Goal: Use online tool/utility: Utilize a website feature to perform a specific function

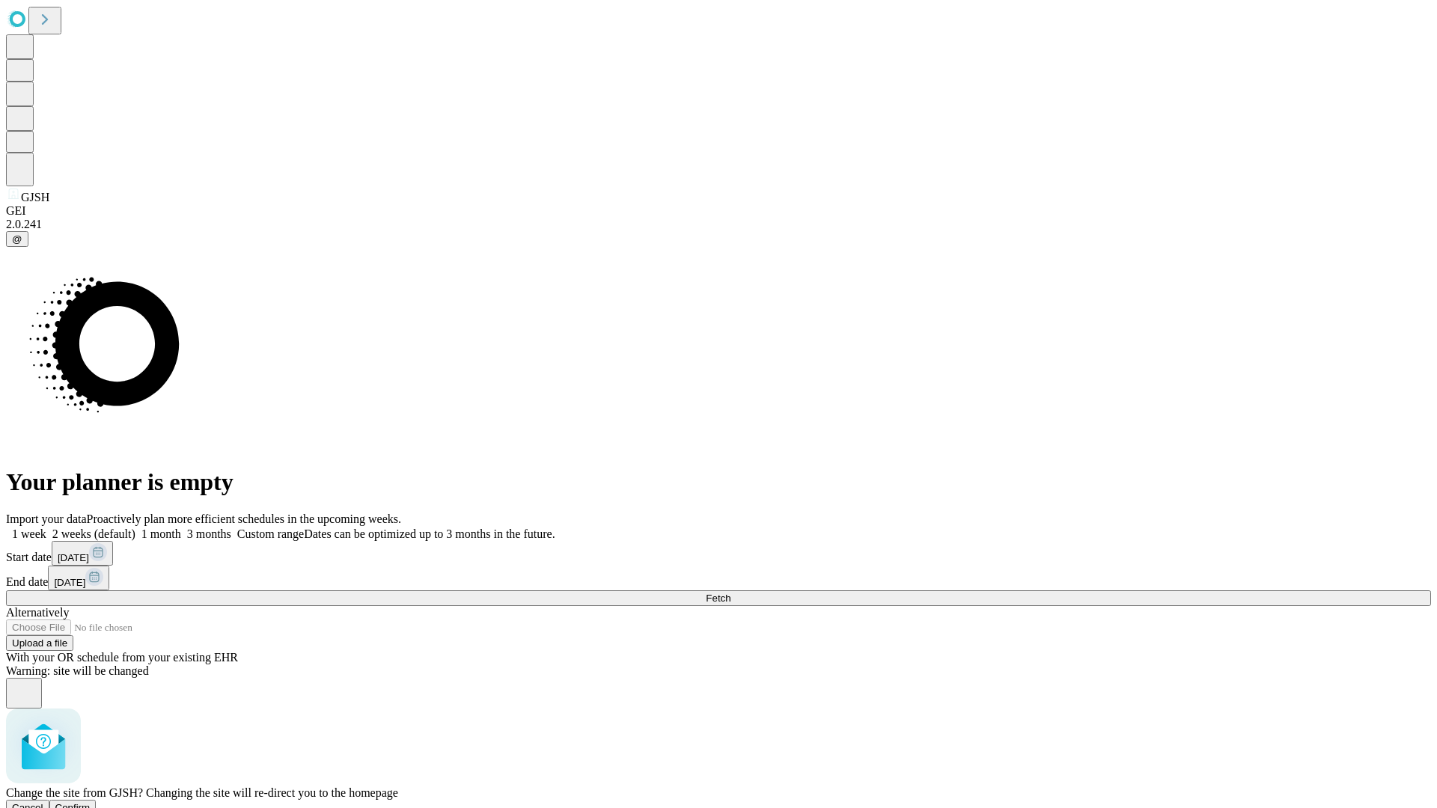
click at [91, 802] on span "Confirm" at bounding box center [72, 807] width 35 height 11
click at [181, 528] on label "1 month" at bounding box center [158, 534] width 46 height 13
click at [731, 593] on span "Fetch" at bounding box center [718, 598] width 25 height 11
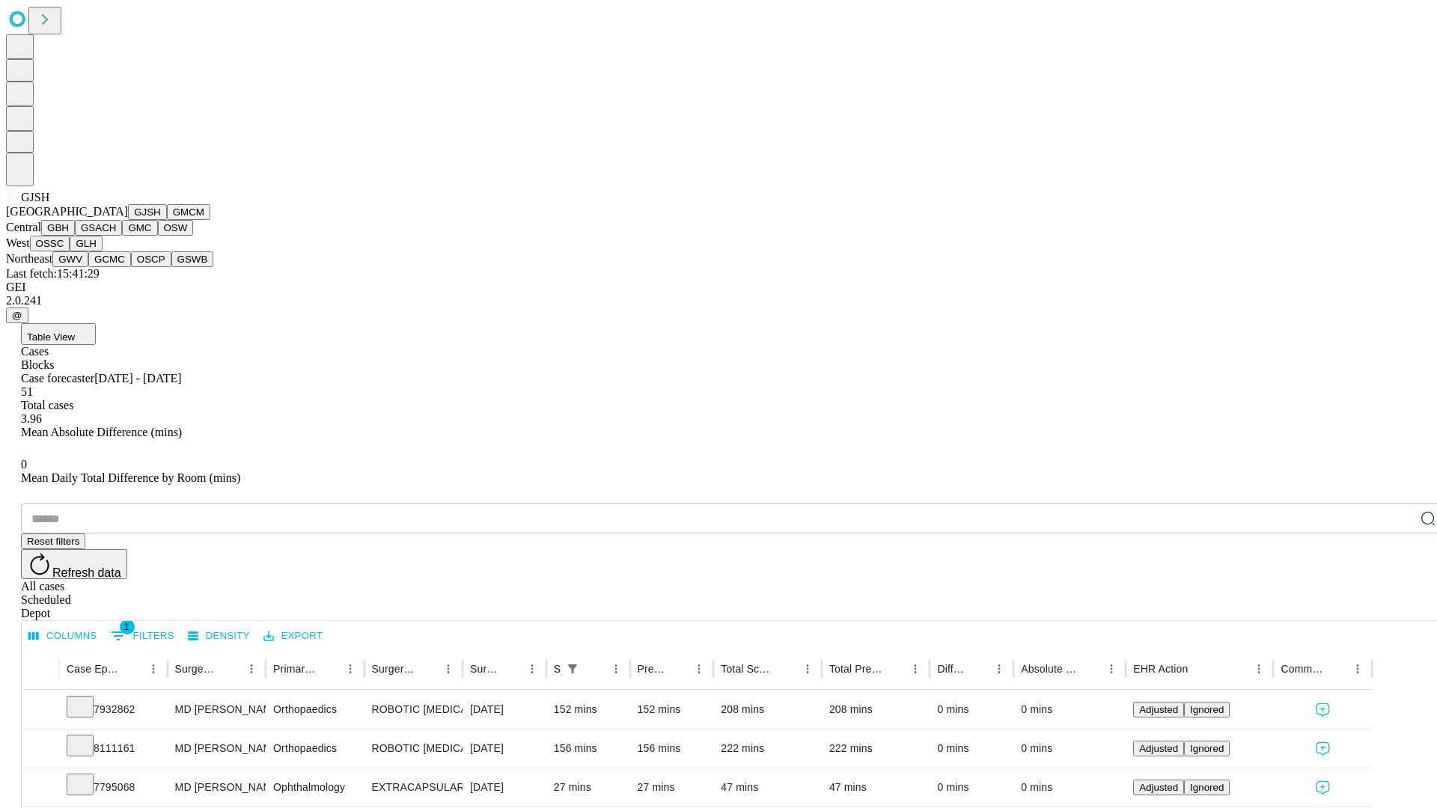
click at [167, 220] on button "GMCM" at bounding box center [188, 212] width 43 height 16
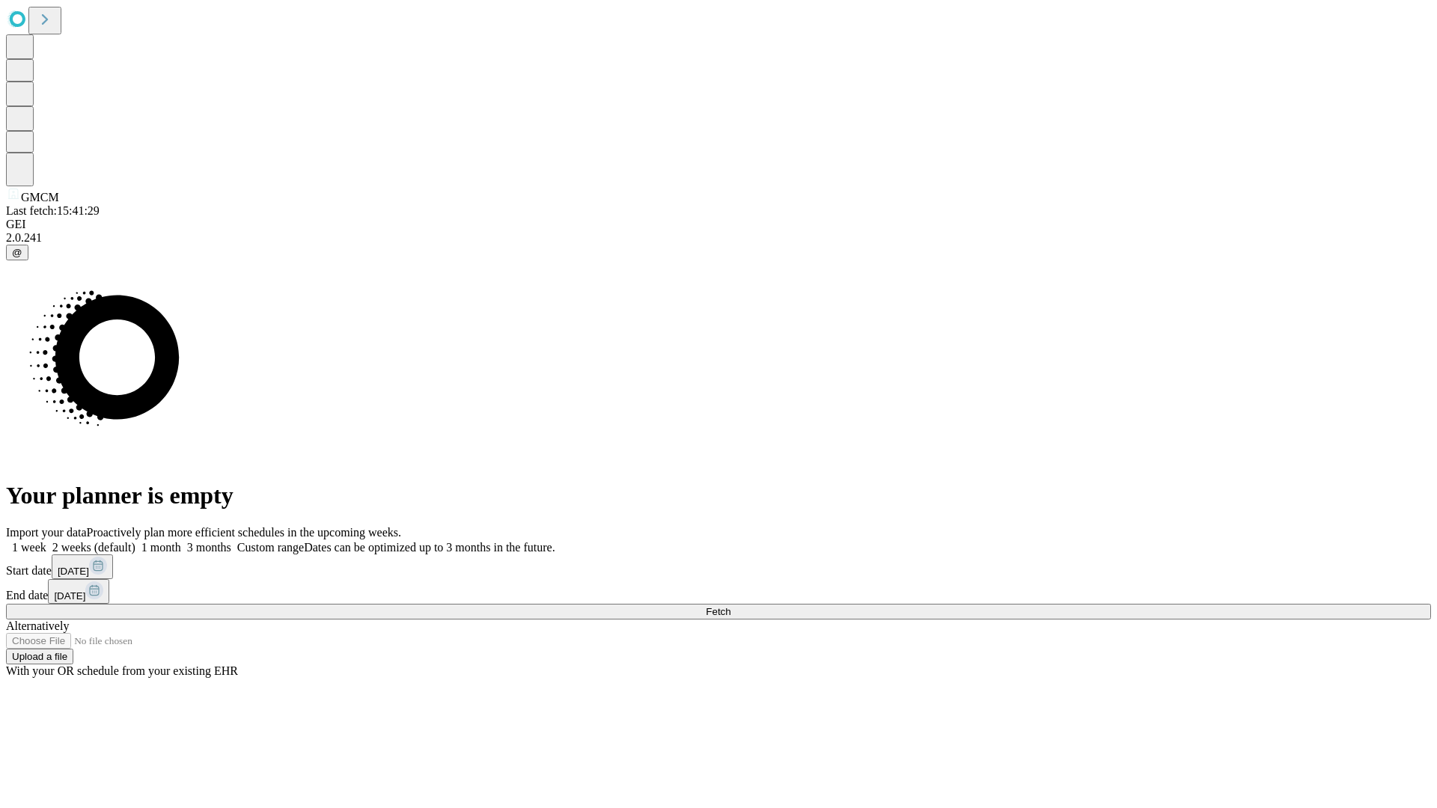
click at [731, 606] on span "Fetch" at bounding box center [718, 611] width 25 height 11
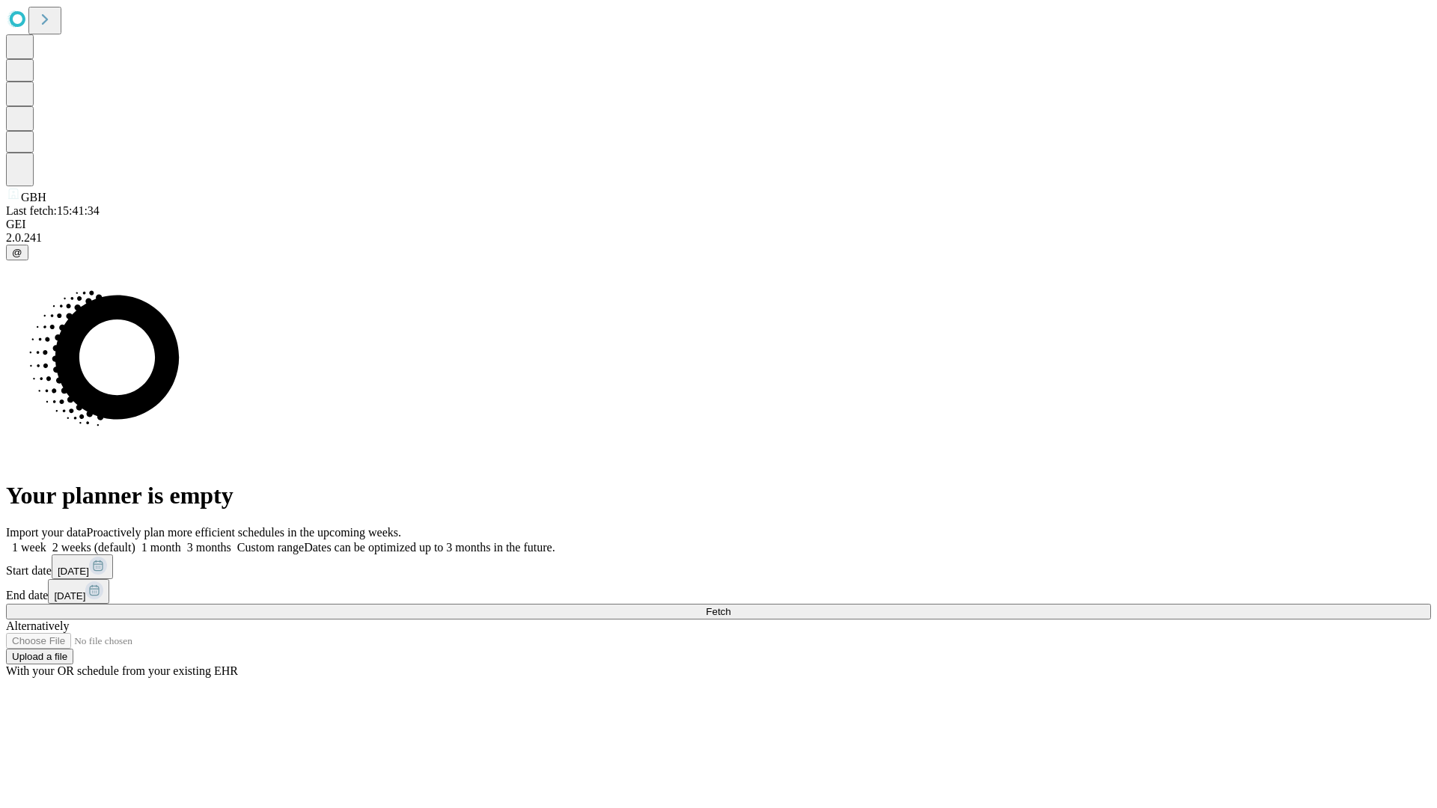
click at [181, 541] on label "1 month" at bounding box center [158, 547] width 46 height 13
click at [731, 606] on span "Fetch" at bounding box center [718, 611] width 25 height 11
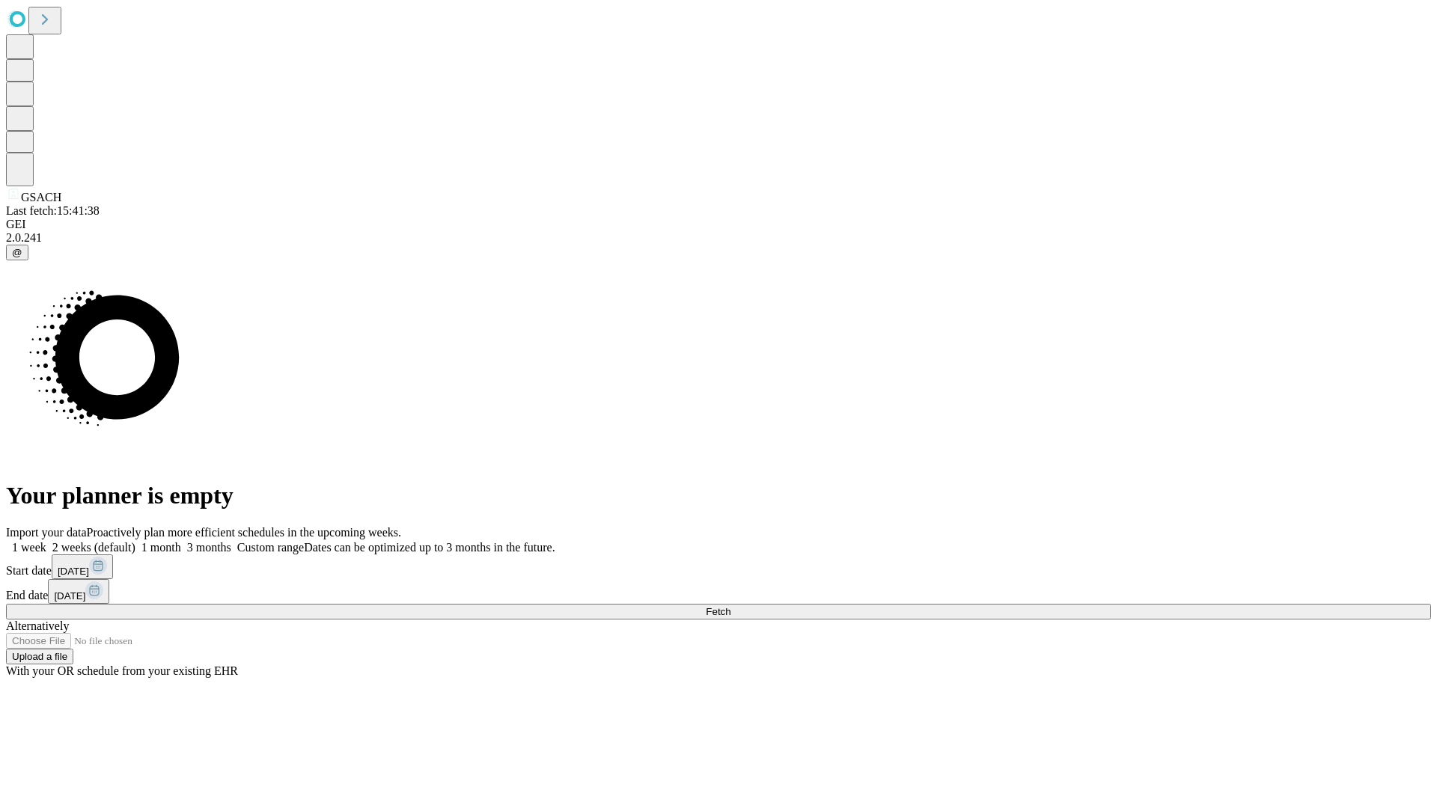
click at [181, 541] on label "1 month" at bounding box center [158, 547] width 46 height 13
click at [731, 606] on span "Fetch" at bounding box center [718, 611] width 25 height 11
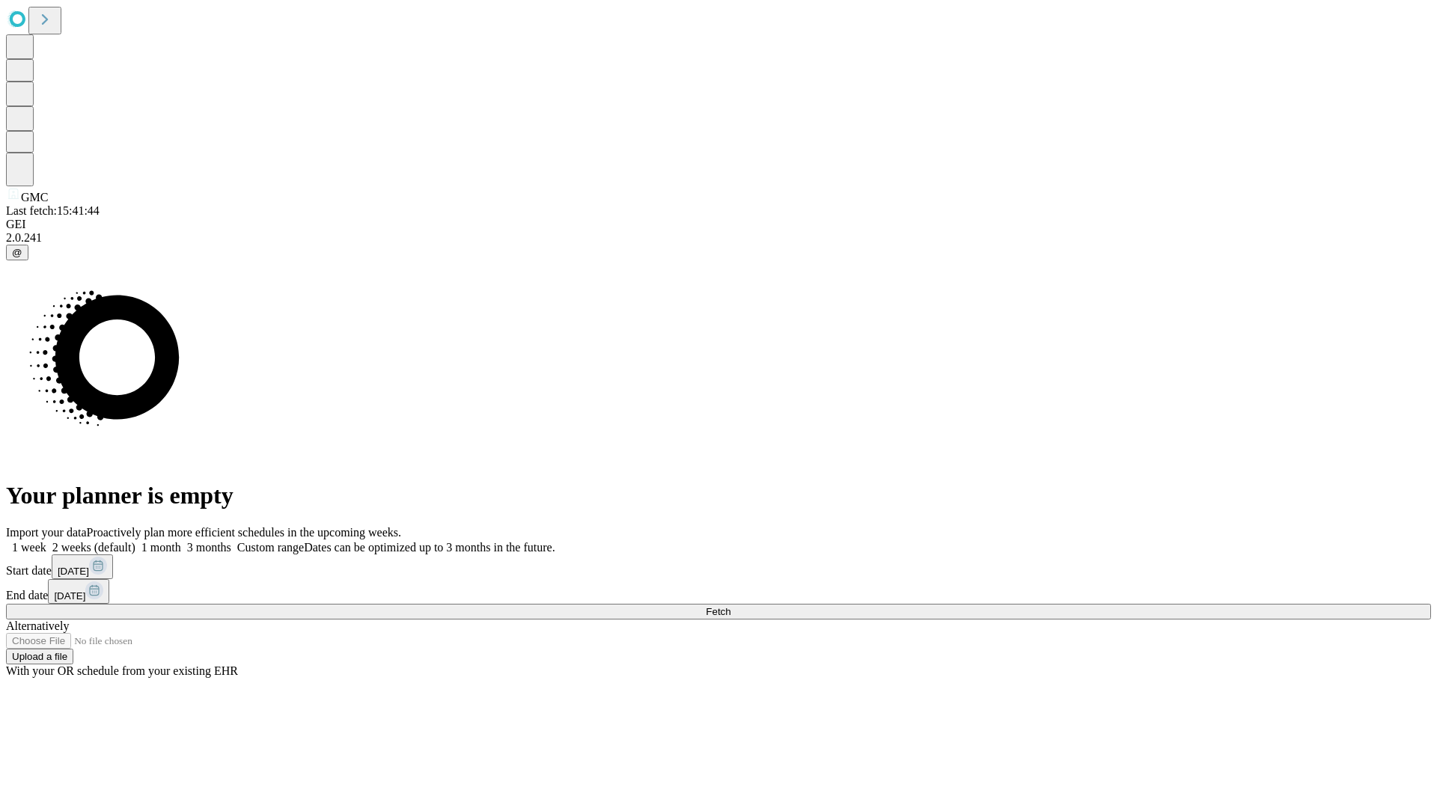
click at [181, 541] on label "1 month" at bounding box center [158, 547] width 46 height 13
click at [731, 606] on span "Fetch" at bounding box center [718, 611] width 25 height 11
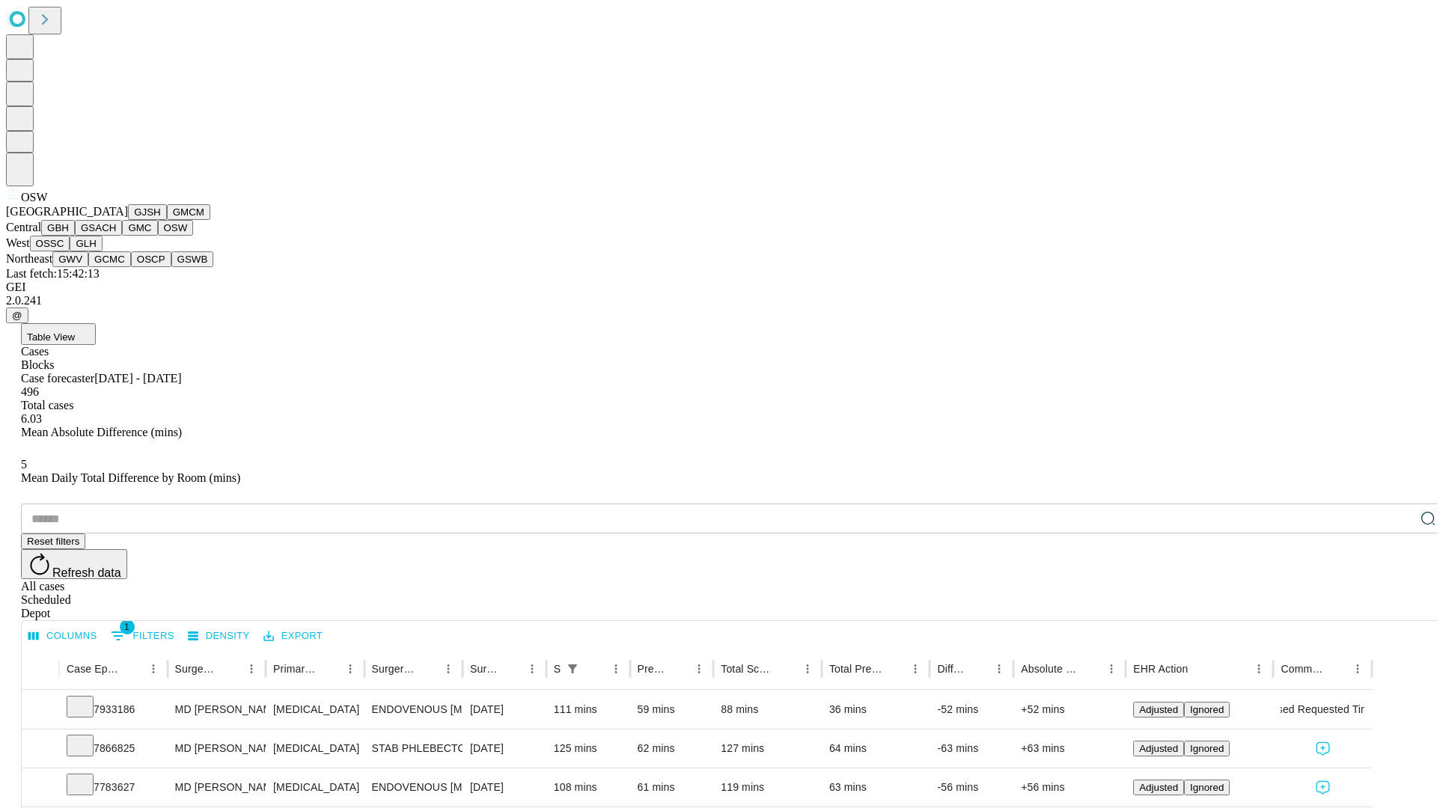
click at [70, 252] on button "OSSC" at bounding box center [50, 244] width 40 height 16
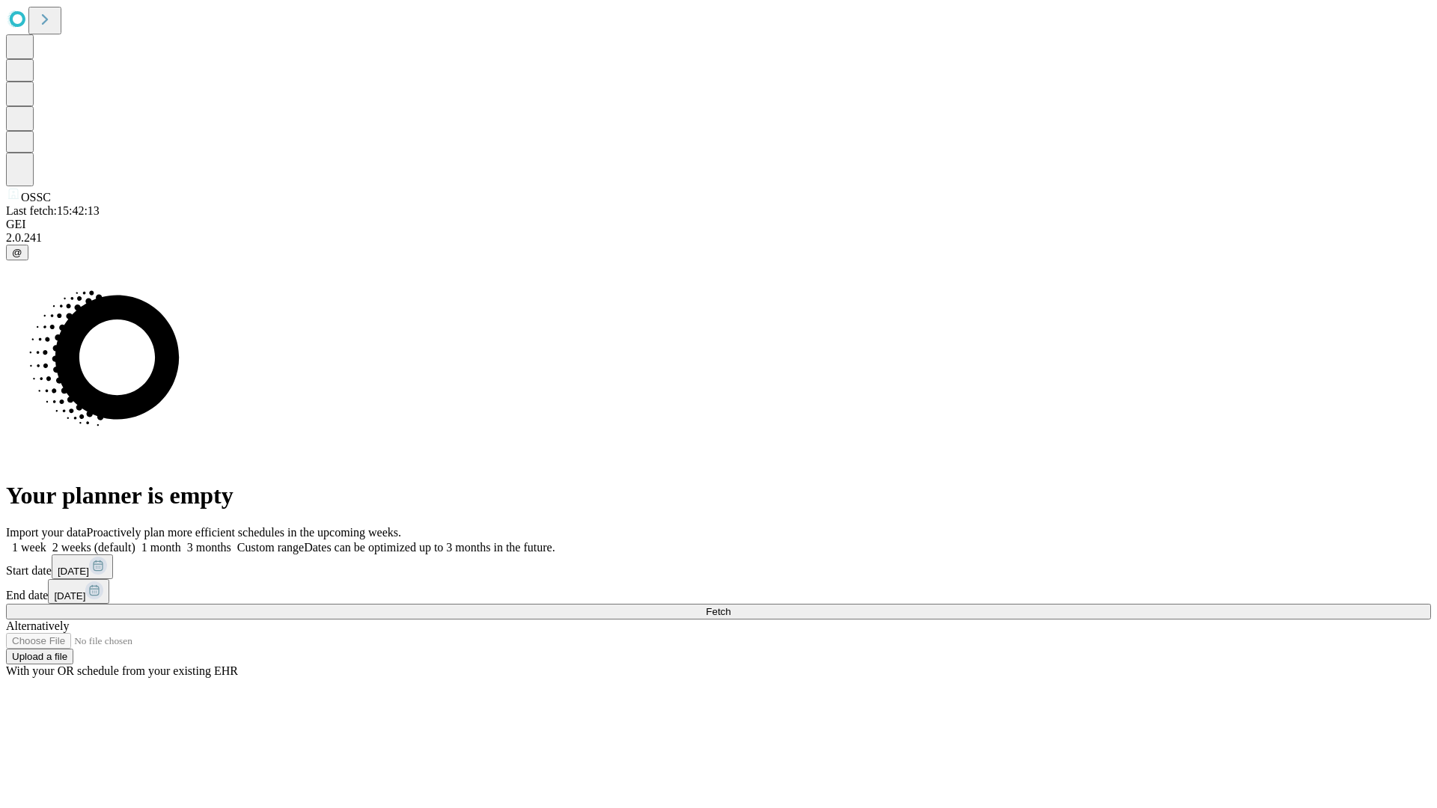
click at [181, 541] on label "1 month" at bounding box center [158, 547] width 46 height 13
click at [731, 606] on span "Fetch" at bounding box center [718, 611] width 25 height 11
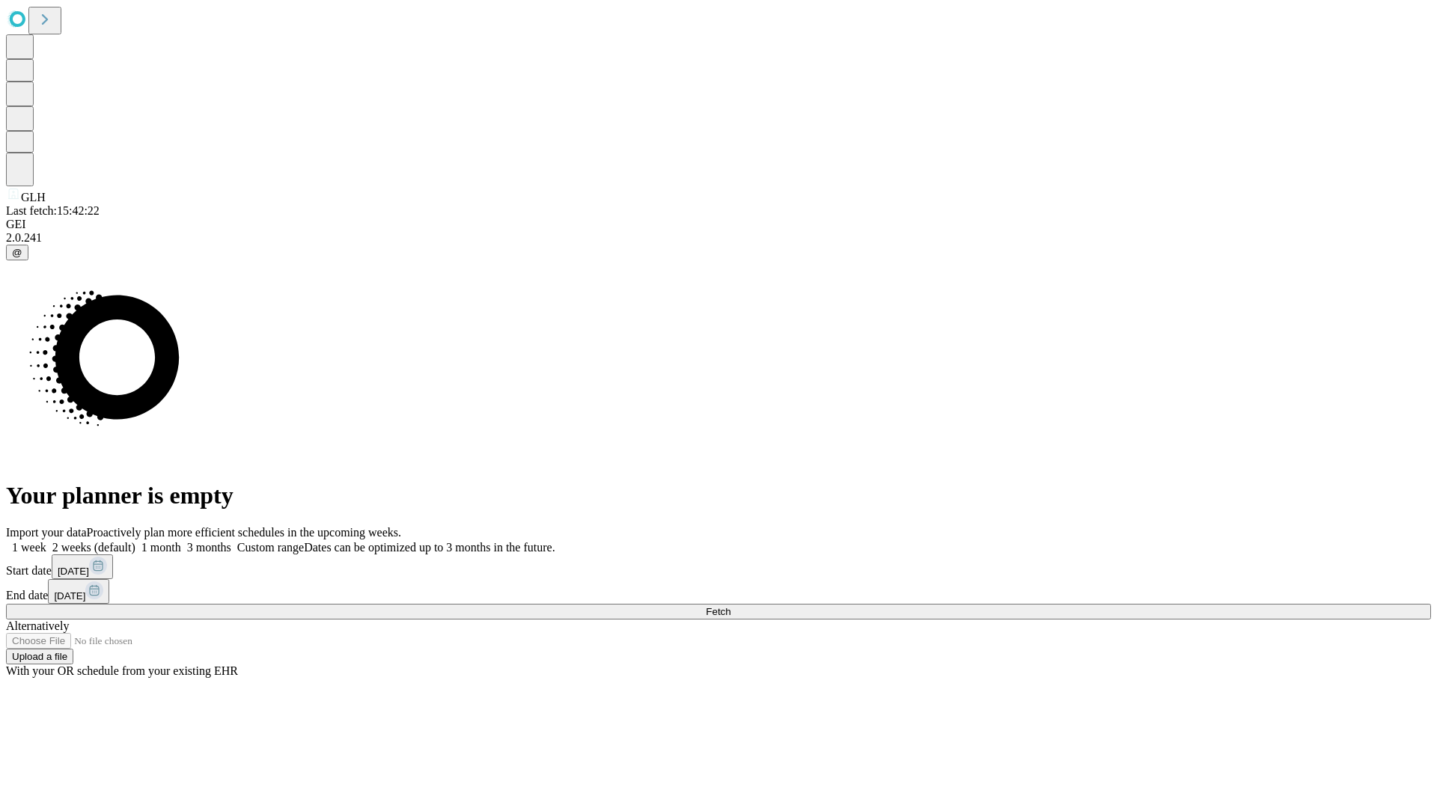
click at [181, 541] on label "1 month" at bounding box center [158, 547] width 46 height 13
click at [731, 606] on span "Fetch" at bounding box center [718, 611] width 25 height 11
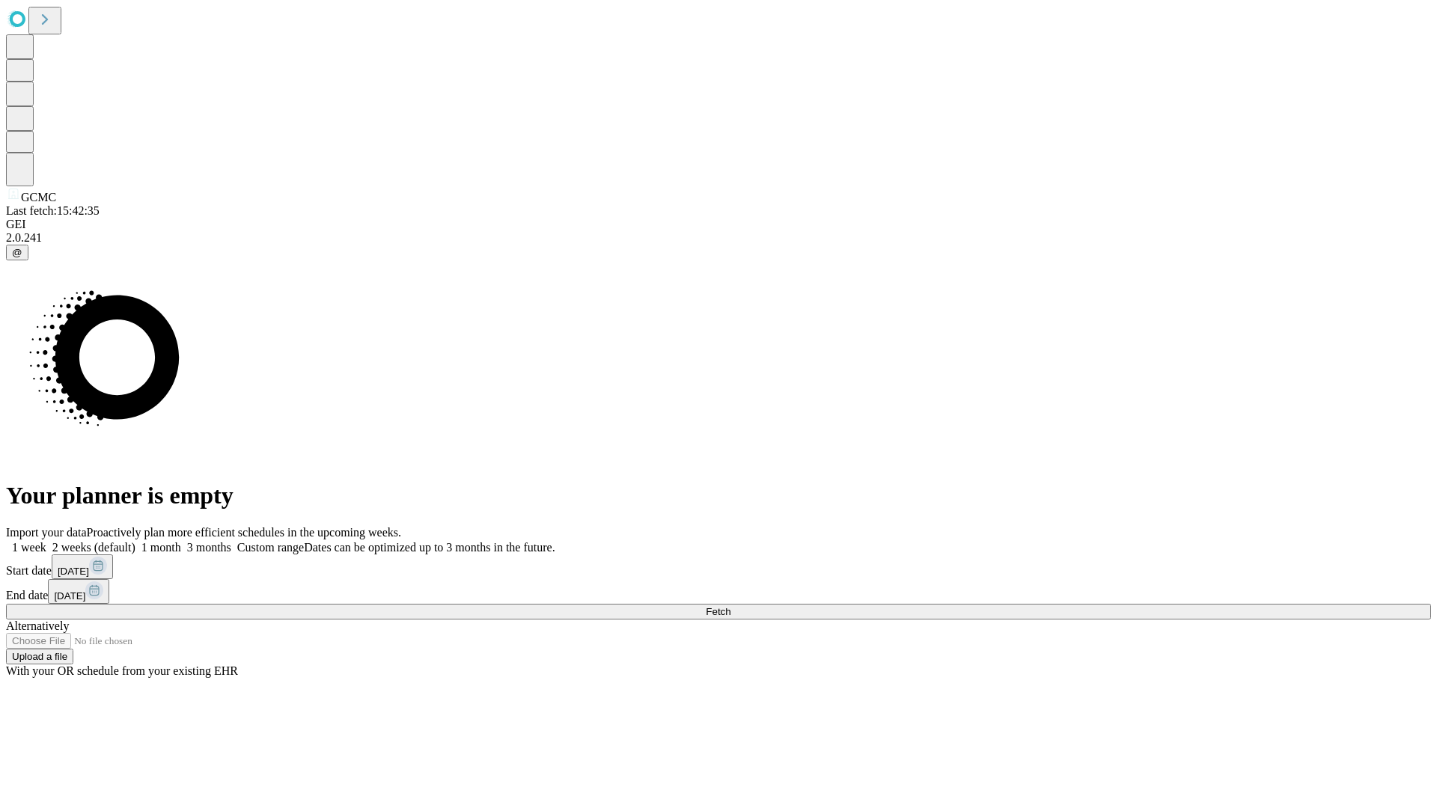
click at [181, 541] on label "1 month" at bounding box center [158, 547] width 46 height 13
click at [731, 606] on span "Fetch" at bounding box center [718, 611] width 25 height 11
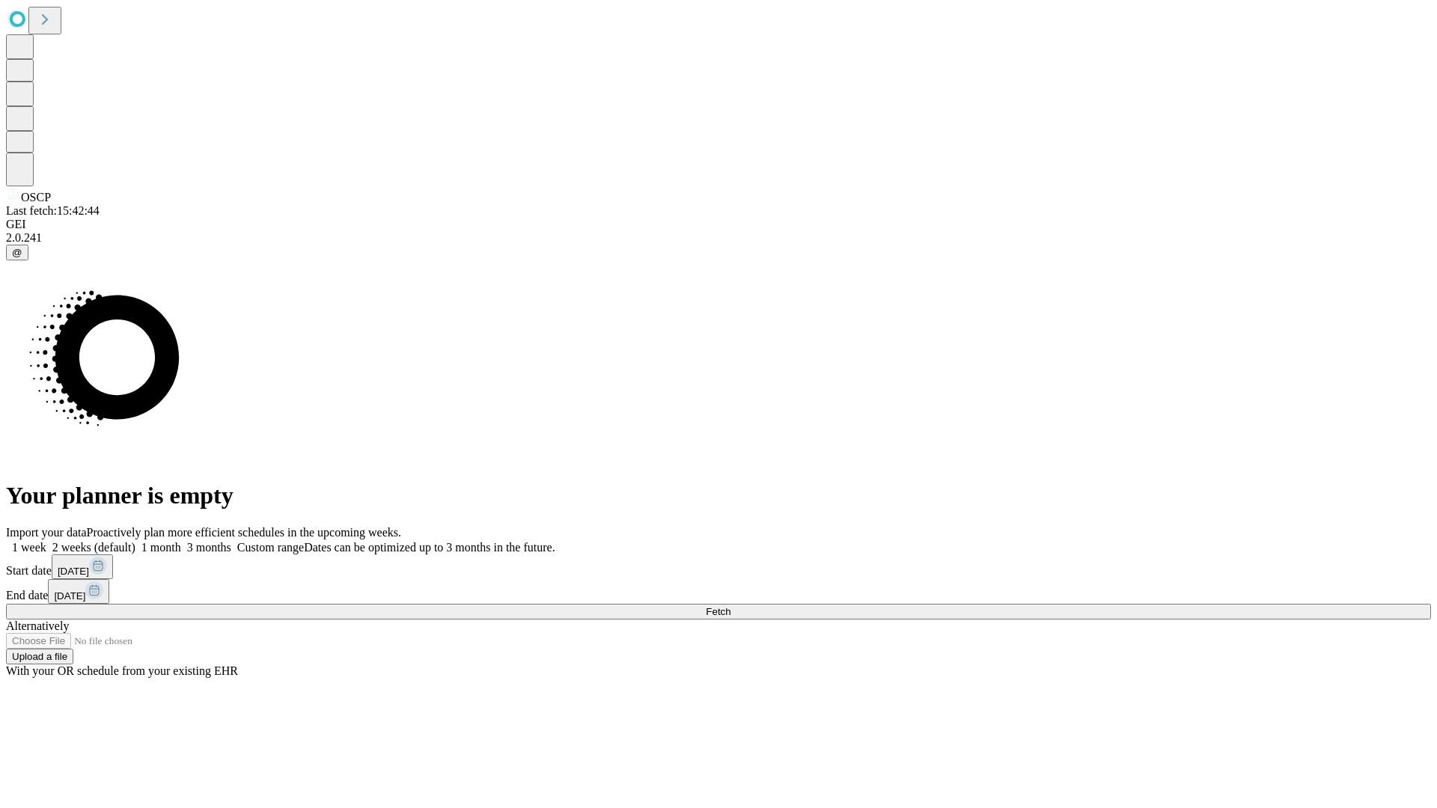
click at [181, 541] on label "1 month" at bounding box center [158, 547] width 46 height 13
click at [731, 606] on span "Fetch" at bounding box center [718, 611] width 25 height 11
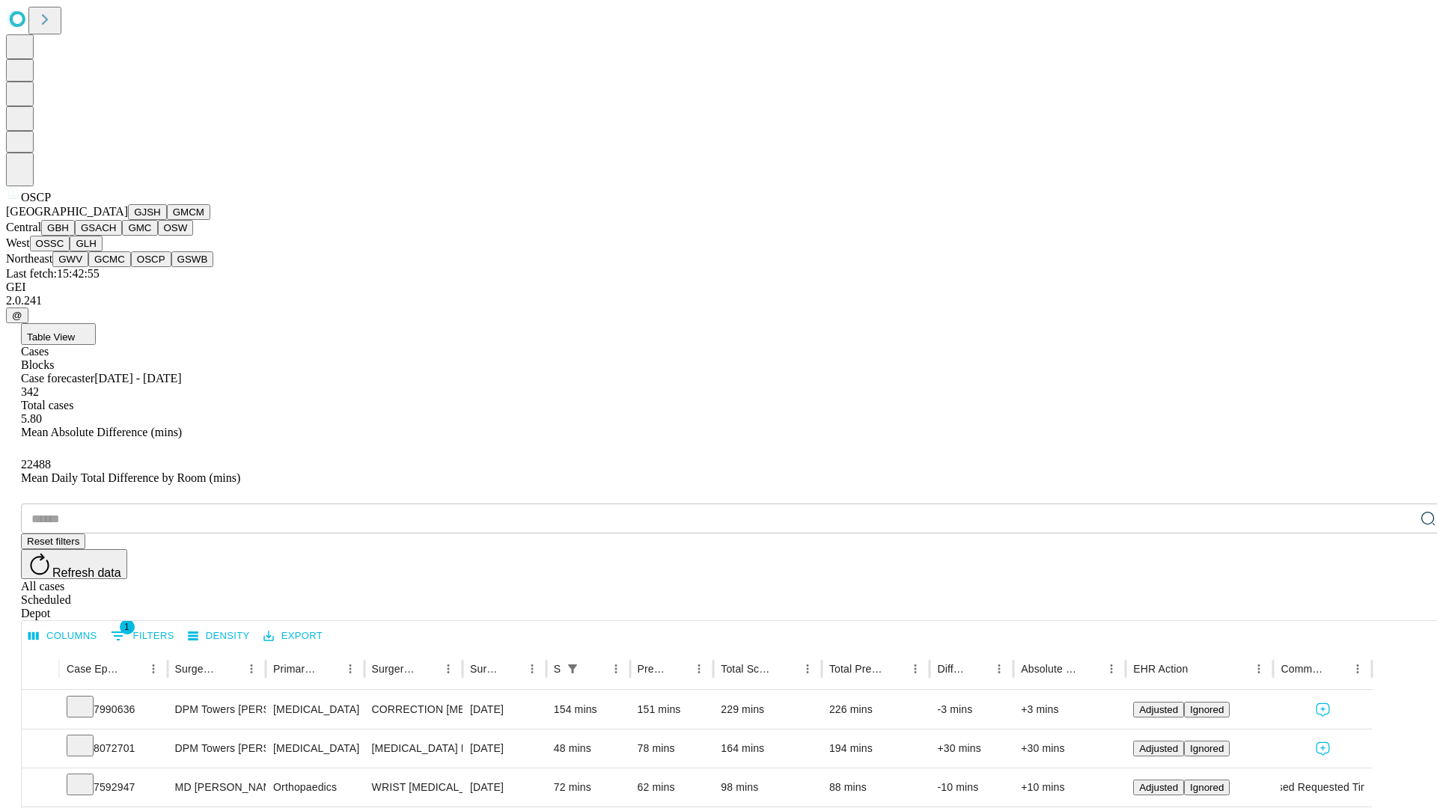
click at [171, 267] on button "GSWB" at bounding box center [192, 260] width 43 height 16
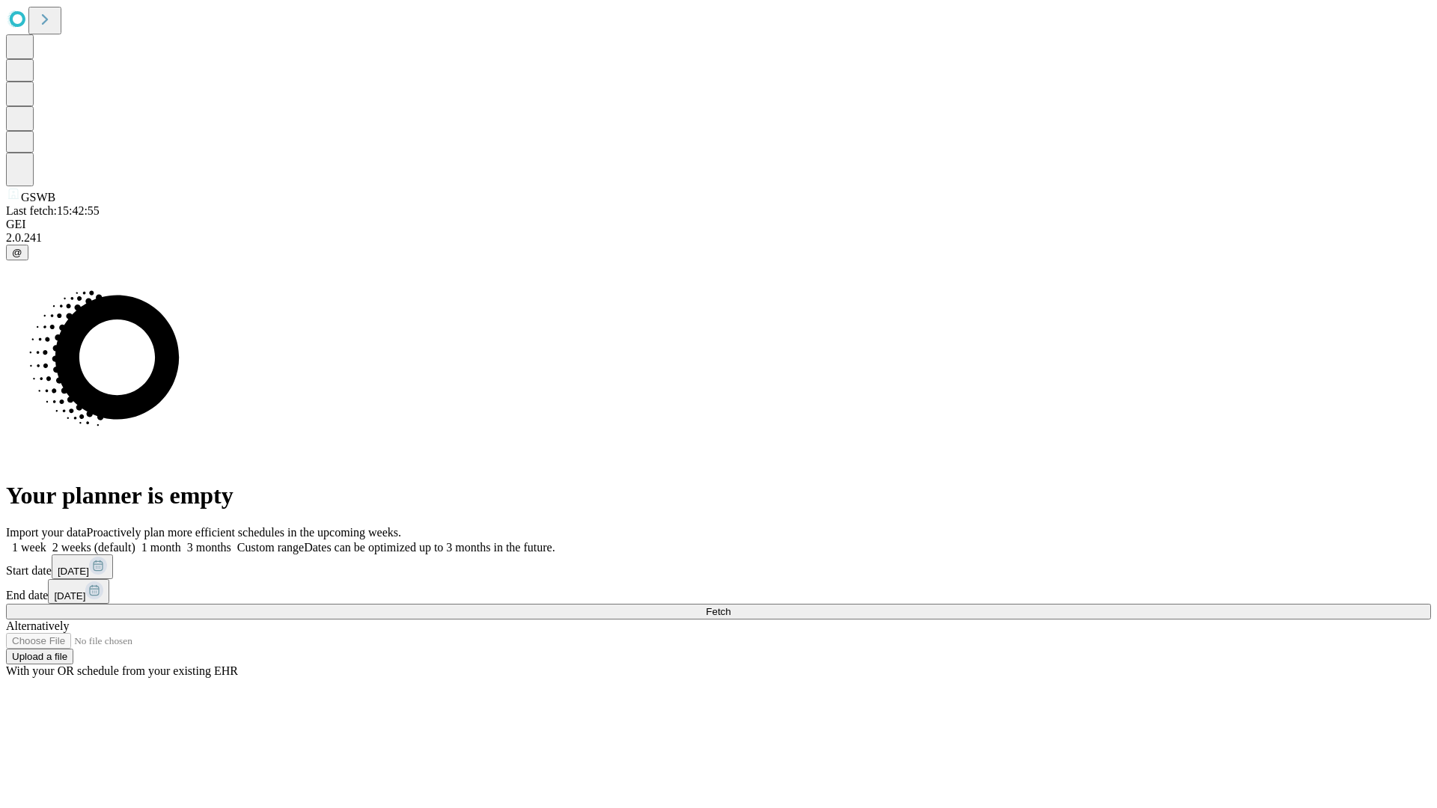
click at [181, 541] on label "1 month" at bounding box center [158, 547] width 46 height 13
click at [731, 606] on span "Fetch" at bounding box center [718, 611] width 25 height 11
